Goal: Task Accomplishment & Management: Manage account settings

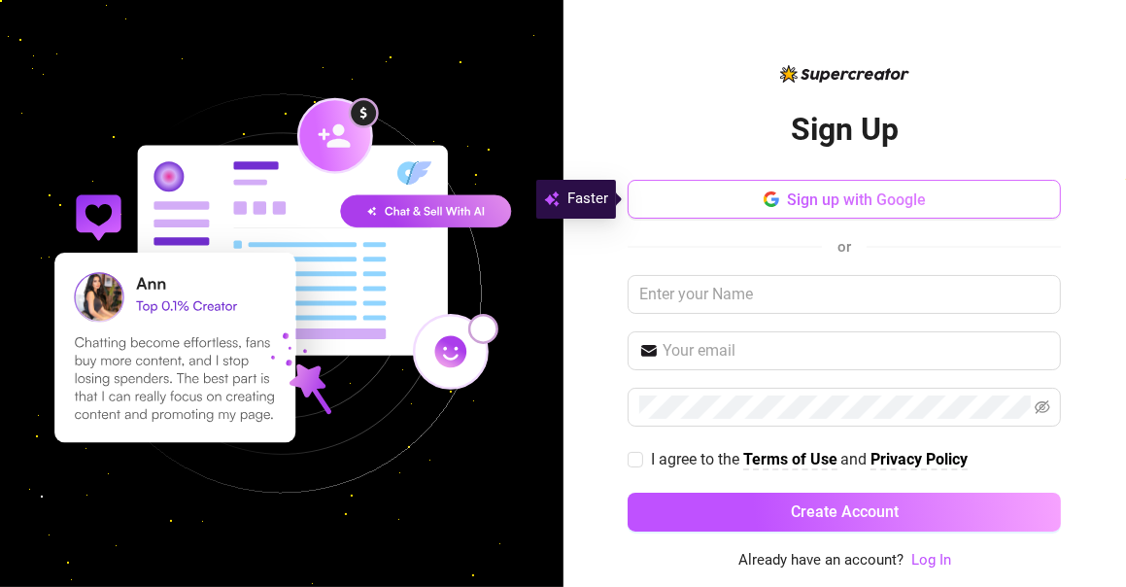
click at [793, 197] on span "Sign up with Google" at bounding box center [856, 199] width 139 height 18
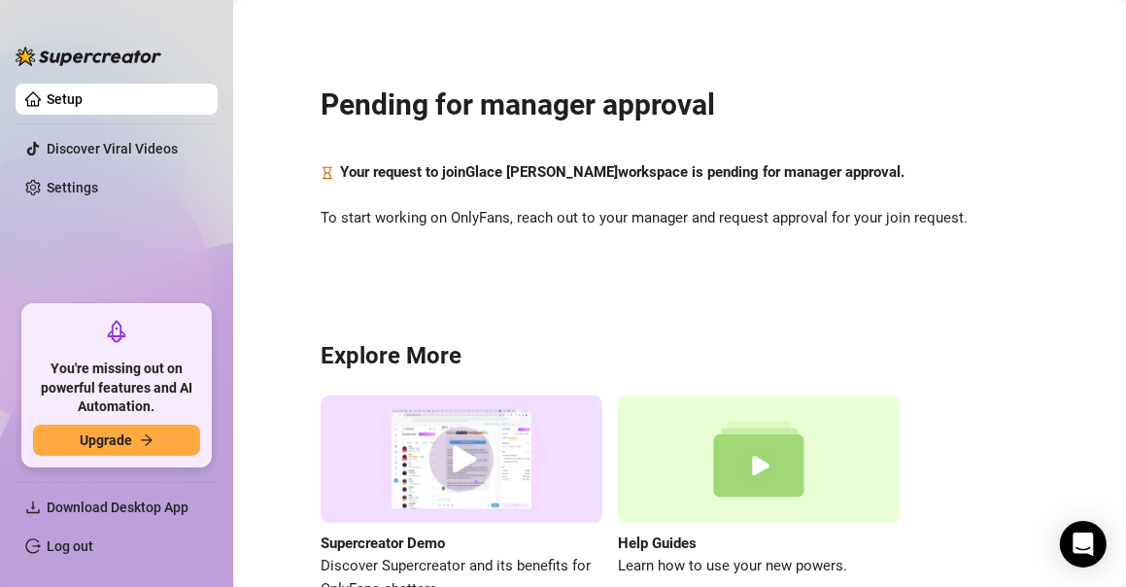
click at [492, 435] on img at bounding box center [462, 459] width 282 height 127
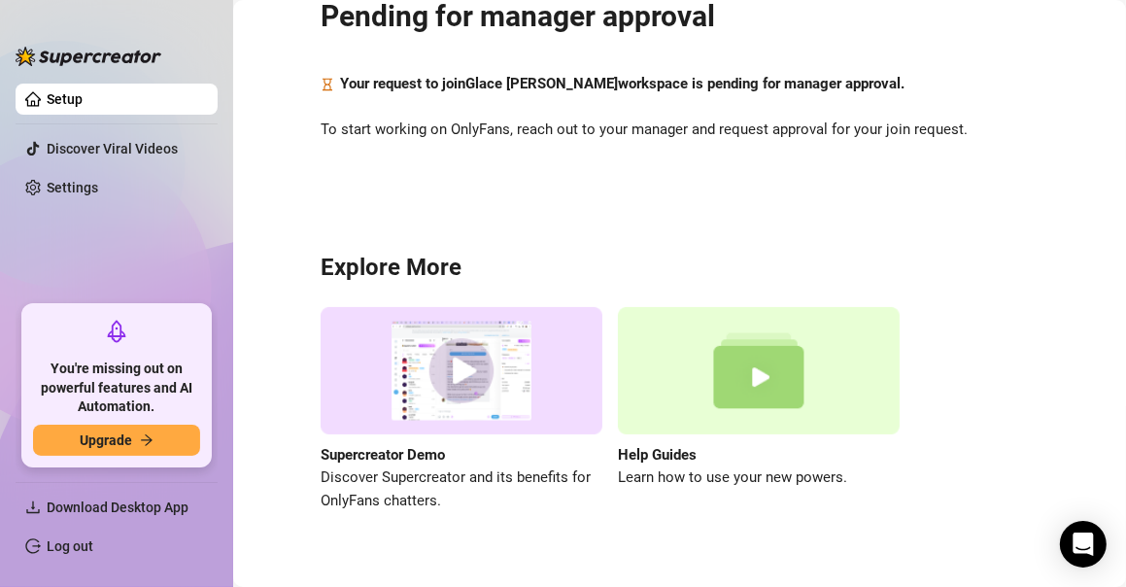
scroll to position [96, 0]
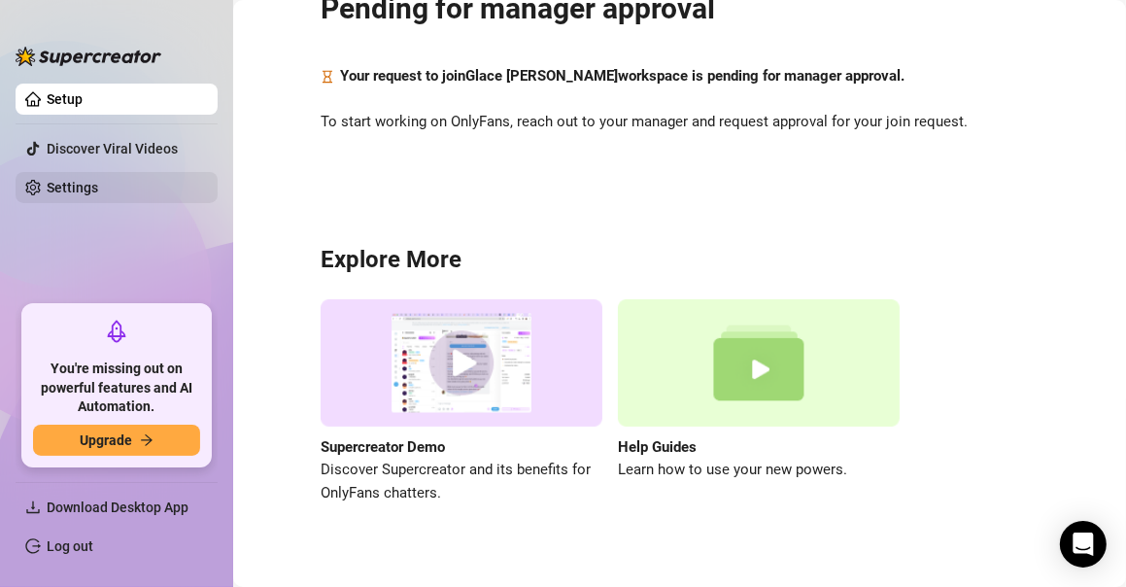
click at [98, 189] on link "Settings" at bounding box center [73, 188] width 52 height 16
